Goal: Transaction & Acquisition: Purchase product/service

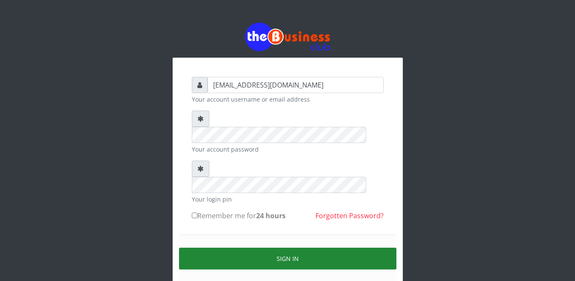
click at [262, 247] on button "Sign in" at bounding box center [287, 258] width 217 height 22
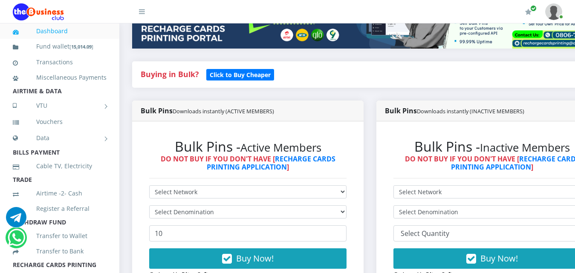
scroll to position [153, 0]
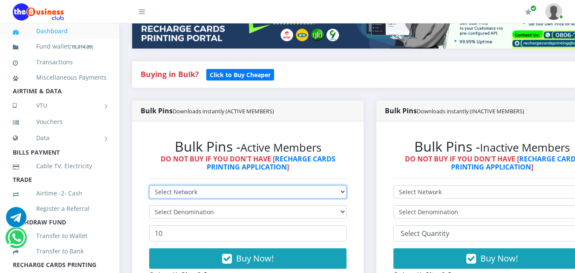
click at [333, 185] on select "Select Network MTN Globacom 9Mobile Airtel" at bounding box center [247, 191] width 197 height 13
select select "MTN"
click at [149, 185] on select "Select Network MTN Globacom 9Mobile Airtel" at bounding box center [247, 191] width 197 height 13
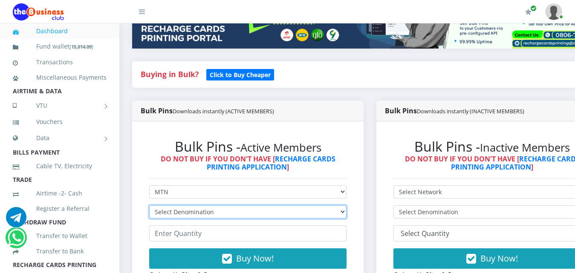
click at [207, 205] on select "Select Denomination MTN NGN100 - ₦96.99 MTN NGN200 - ₦193.98 MTN NGN400 - ₦387.…" at bounding box center [247, 211] width 197 height 13
select select "193.98-200"
click at [149, 205] on select "Select Denomination MTN NGN100 - ₦96.99 MTN NGN200 - ₦193.98 MTN NGN400 - ₦387.…" at bounding box center [247, 211] width 197 height 13
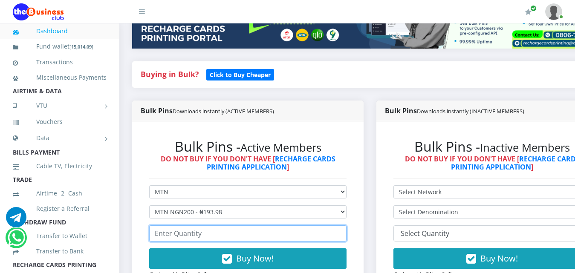
click at [193, 226] on input "number" at bounding box center [247, 234] width 197 height 16
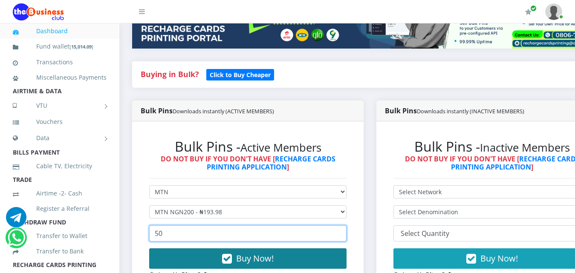
type input "50"
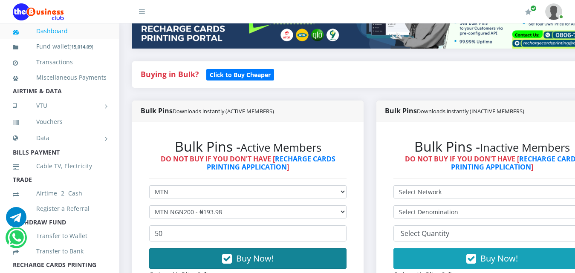
click at [208, 250] on button "Buy Now!" at bounding box center [247, 259] width 197 height 20
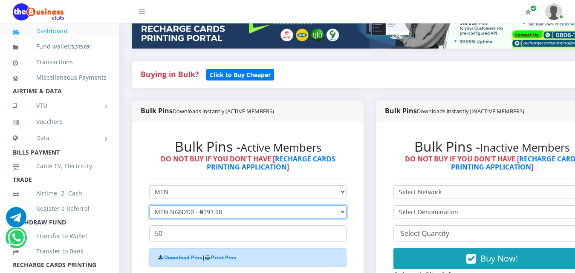
click at [219, 205] on select "Select Denomination MTN NGN100 - ₦96.99 MTN NGN200 - ₦193.98 MTN NGN400 - ₦387.…" at bounding box center [247, 211] width 197 height 13
select select "96.99-100"
click at [149, 205] on select "Select Denomination MTN NGN100 - ₦96.99 MTN NGN200 - ₦193.98 MTN NGN400 - ₦387.…" at bounding box center [247, 211] width 197 height 13
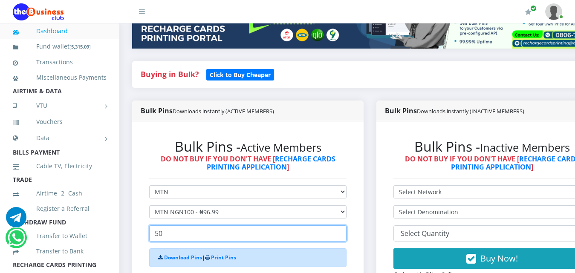
click at [165, 226] on input "50" at bounding box center [247, 234] width 197 height 16
type input "52"
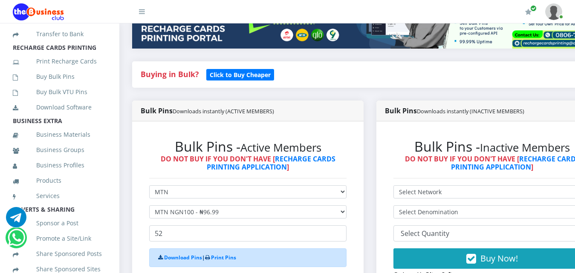
scroll to position [239, 0]
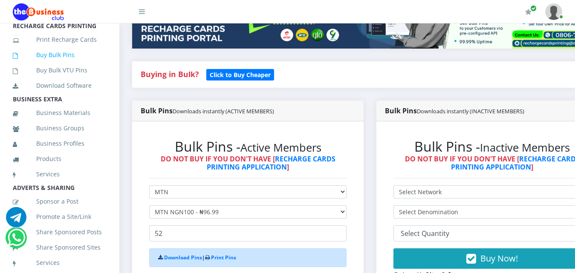
click at [65, 65] on link "Buy Bulk Pins" at bounding box center [60, 55] width 94 height 20
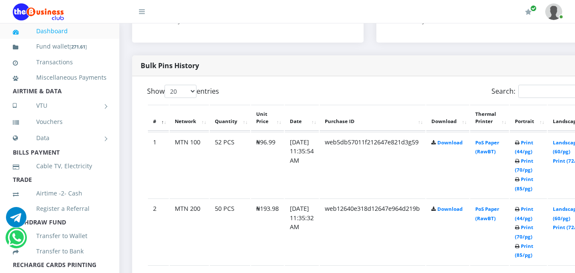
scroll to position [409, 0]
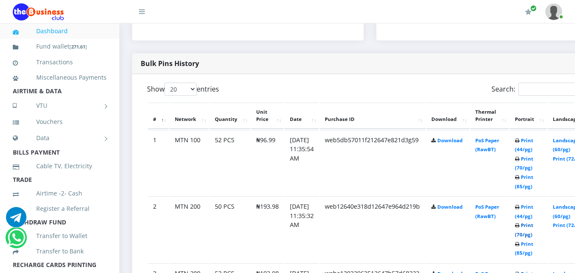
click at [533, 222] on link "Print (70/pg)" at bounding box center [524, 230] width 18 height 16
click at [533, 156] on link "Print (70/pg)" at bounding box center [524, 164] width 18 height 16
